Goal: Transaction & Acquisition: Purchase product/service

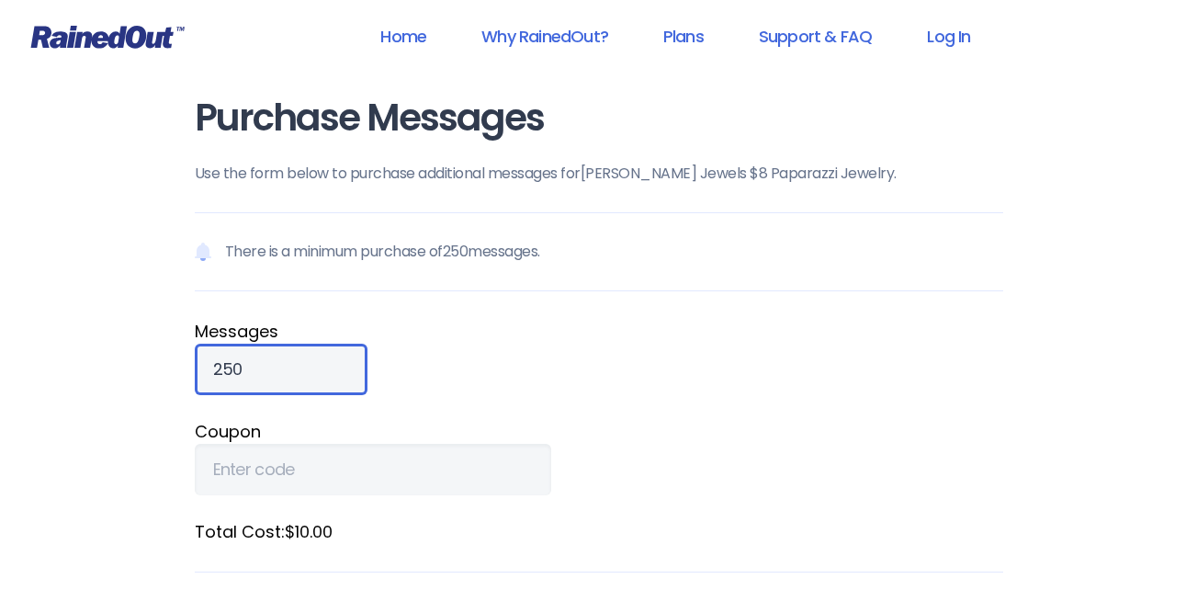
drag, startPoint x: 263, startPoint y: 368, endPoint x: 172, endPoint y: 384, distance: 92.5
click at [172, 384] on div "Purchase Messages Use the form below to purchase additional messages for [PERSO…" at bounding box center [599, 507] width 882 height 1014
type input "1"
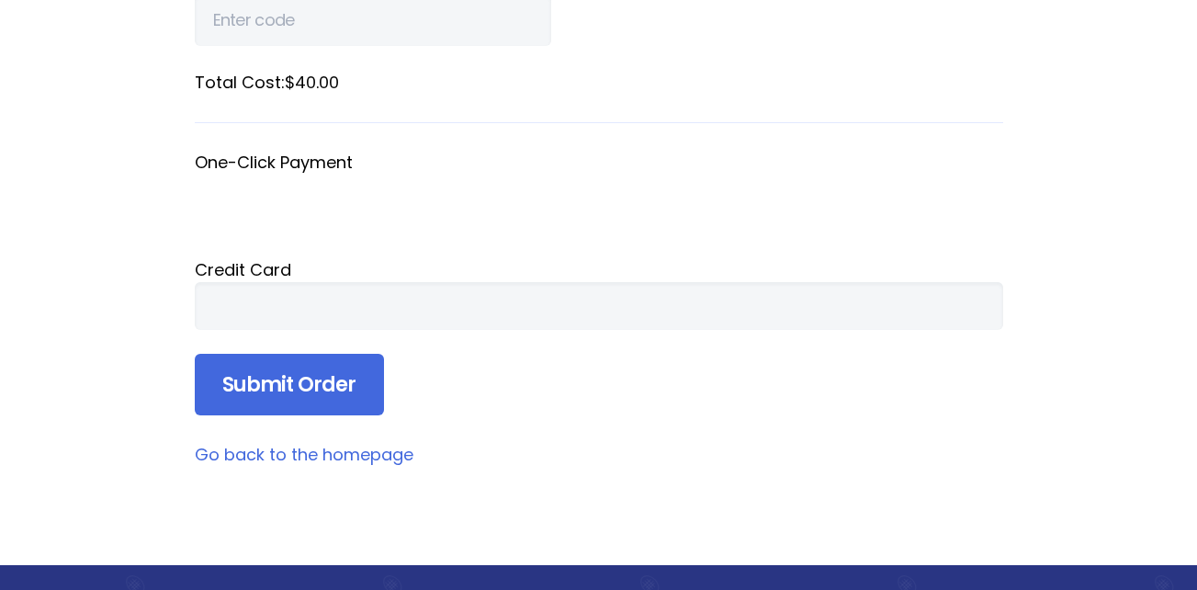
scroll to position [451, 0]
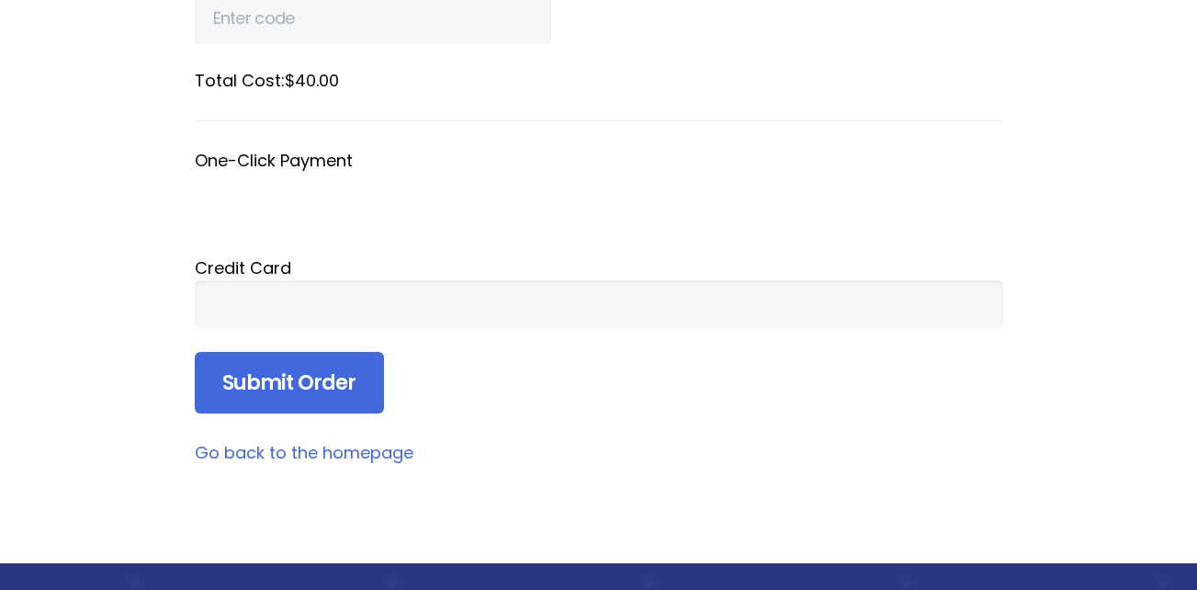
type input "1000"
click at [210, 306] on div at bounding box center [599, 304] width 809 height 48
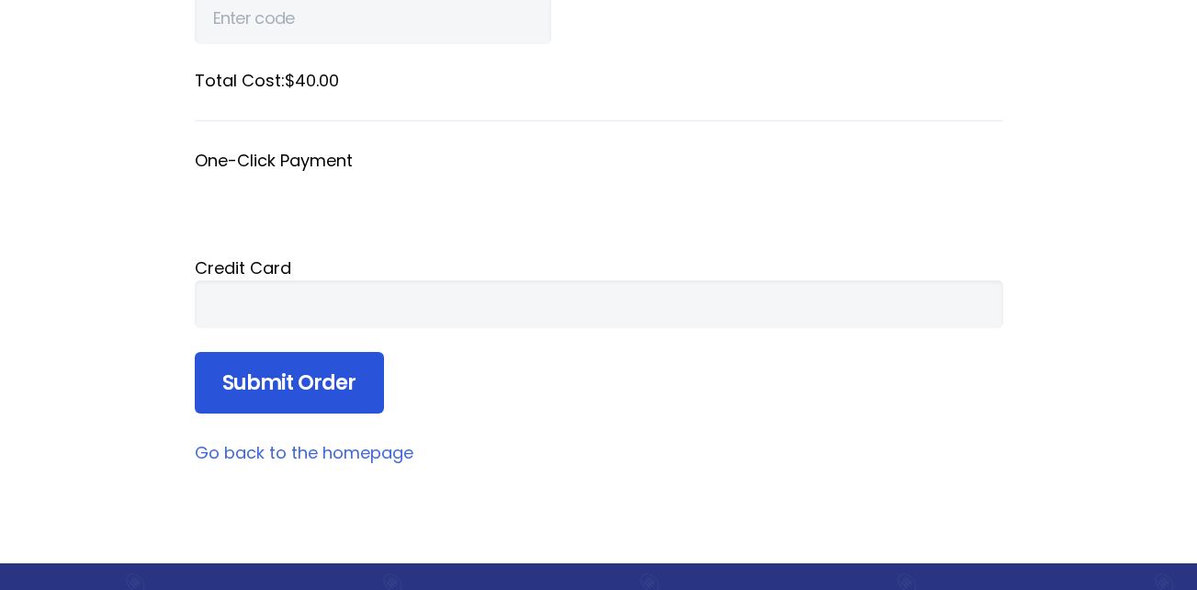
click at [315, 376] on input "Submit Order" at bounding box center [289, 383] width 189 height 62
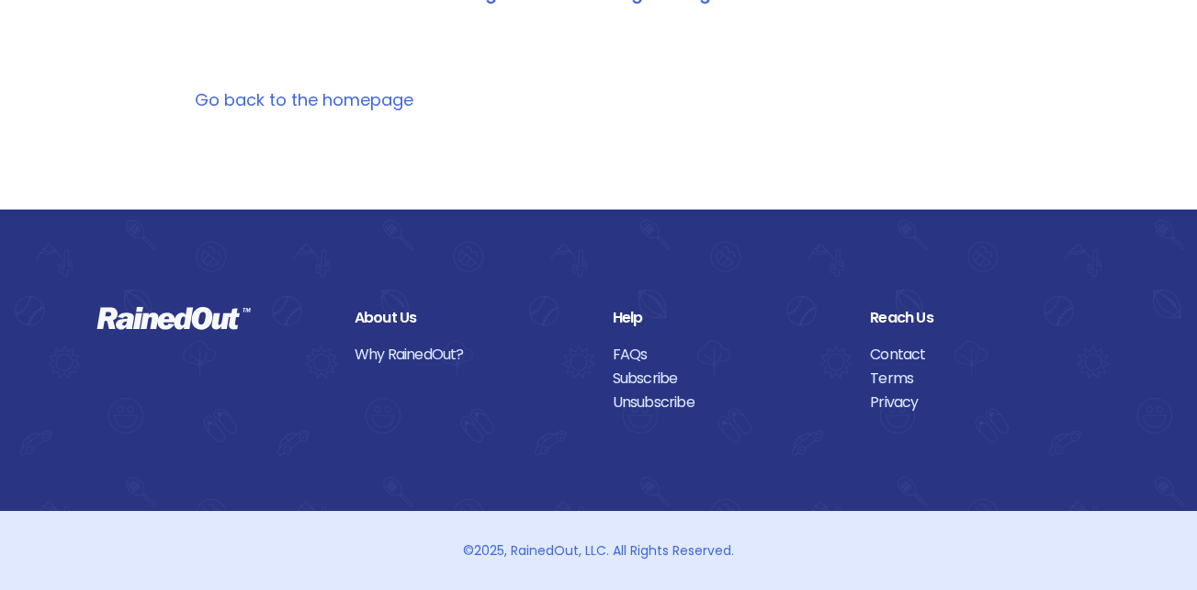
scroll to position [327, 0]
click at [282, 100] on link "Go back to the homepage" at bounding box center [304, 99] width 219 height 23
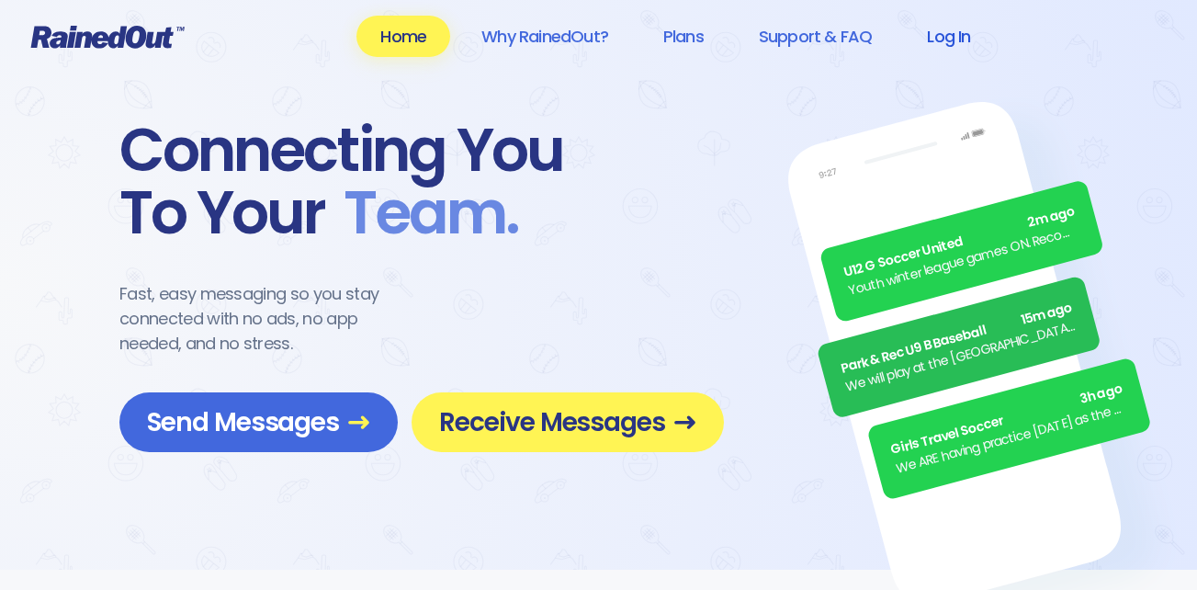
click at [942, 33] on link "Log In" at bounding box center [948, 36] width 91 height 41
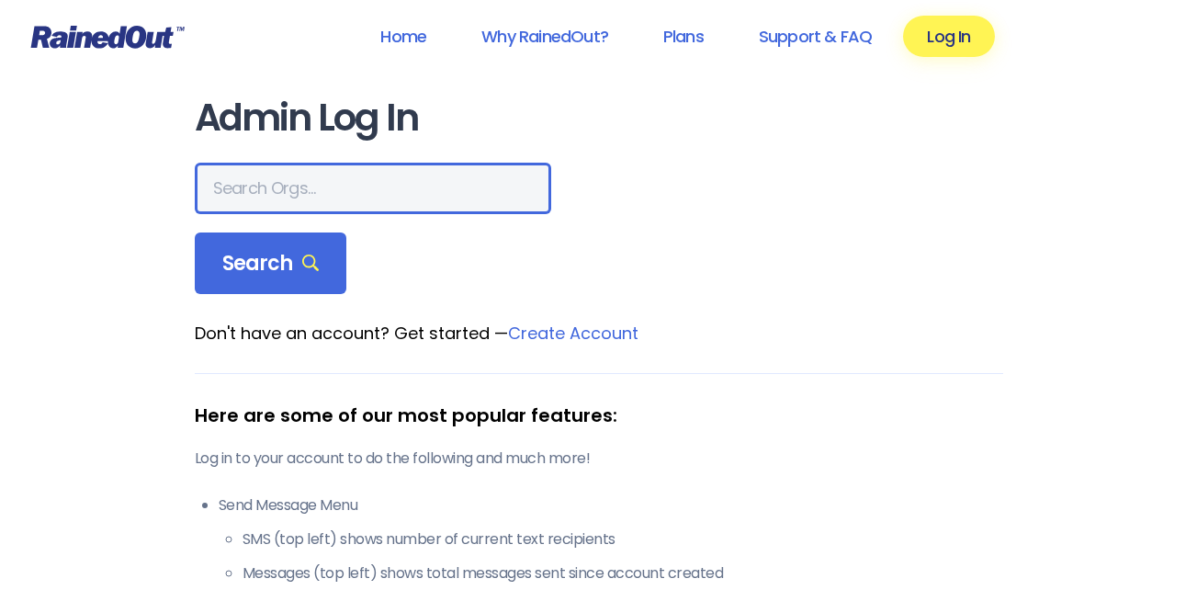
click at [363, 172] on input "text" at bounding box center [373, 188] width 357 height 51
type input "[PERSON_NAME] Jewels"
